Goal: Find specific page/section: Find specific page/section

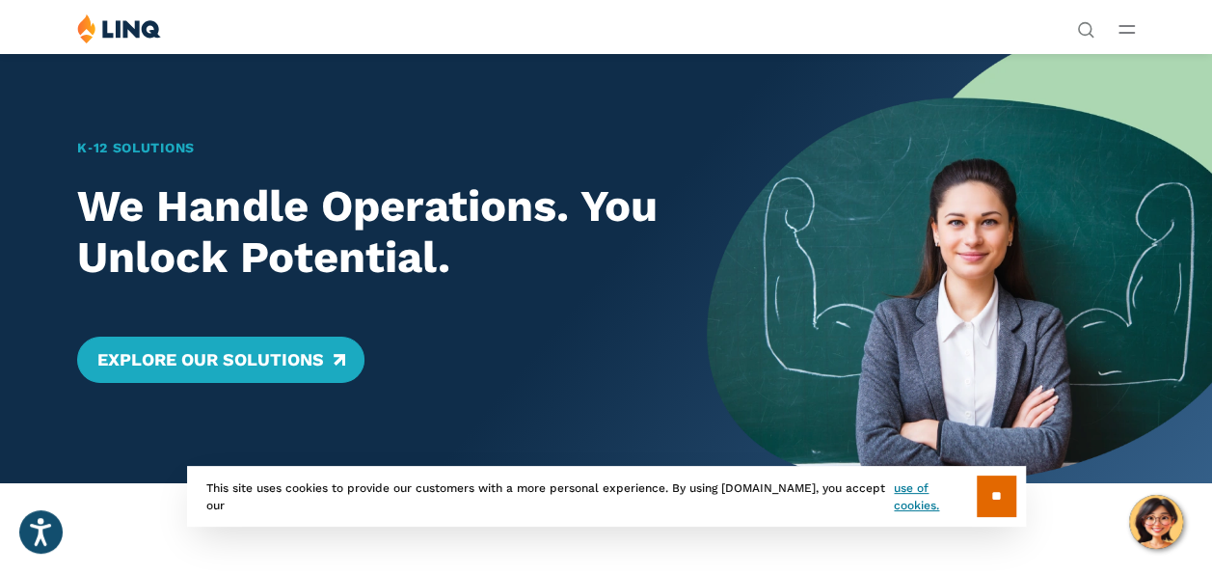
click at [897, 325] on li "Careers" at bounding box center [1026, 345] width 258 height 41
click at [897, 339] on span "Careers" at bounding box center [918, 346] width 43 height 14
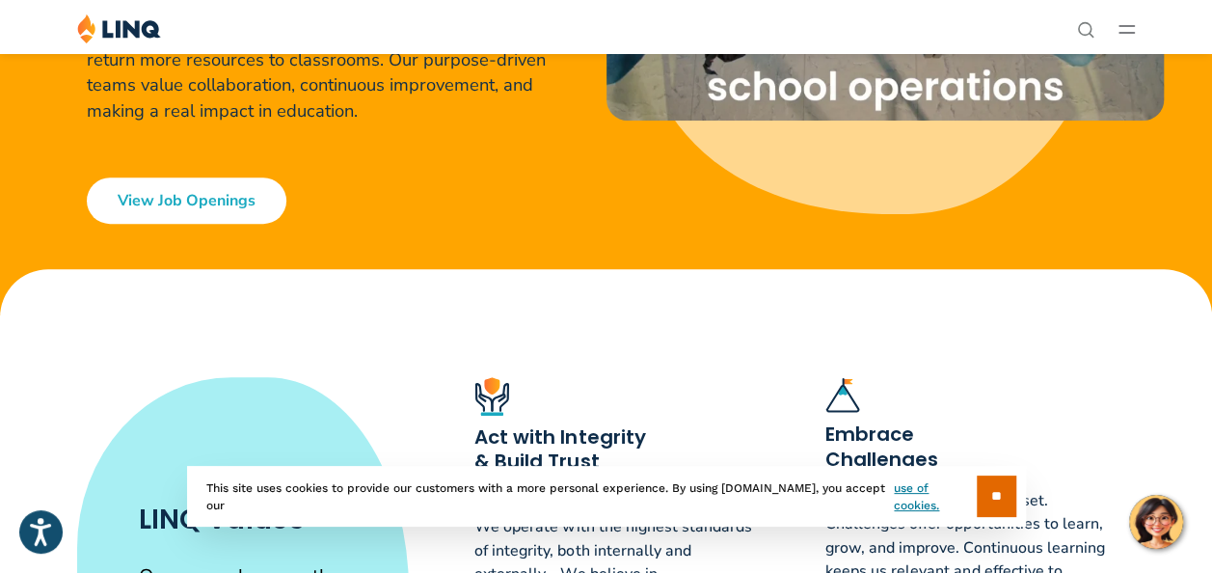
click at [237, 224] on link "View Job Openings" at bounding box center [187, 200] width 200 height 46
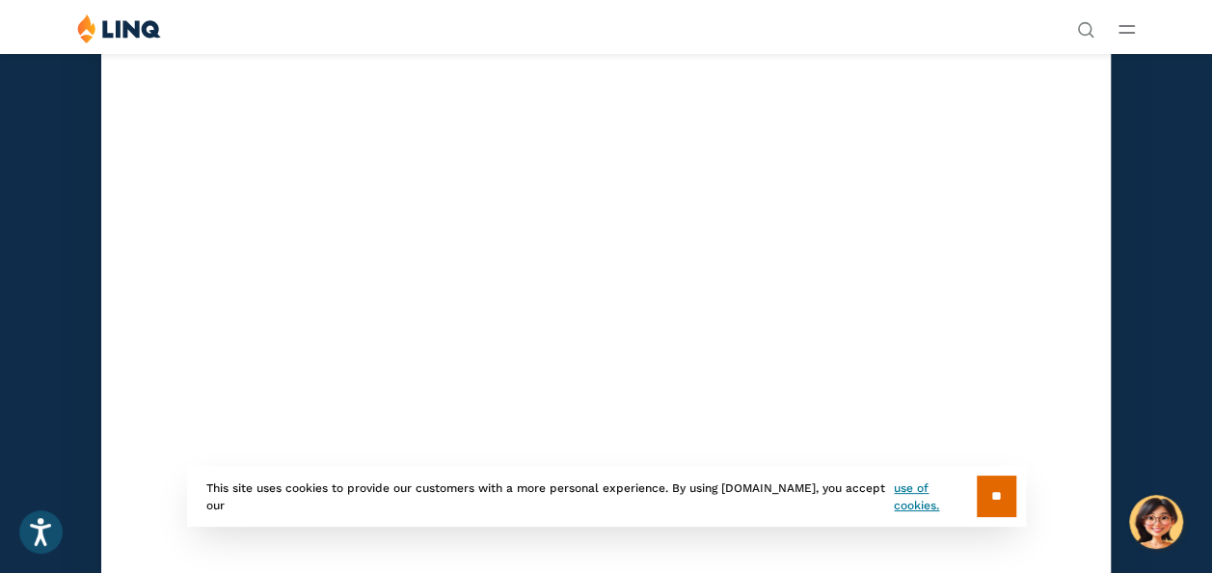
scroll to position [5723, 0]
